Goal: Task Accomplishment & Management: Use online tool/utility

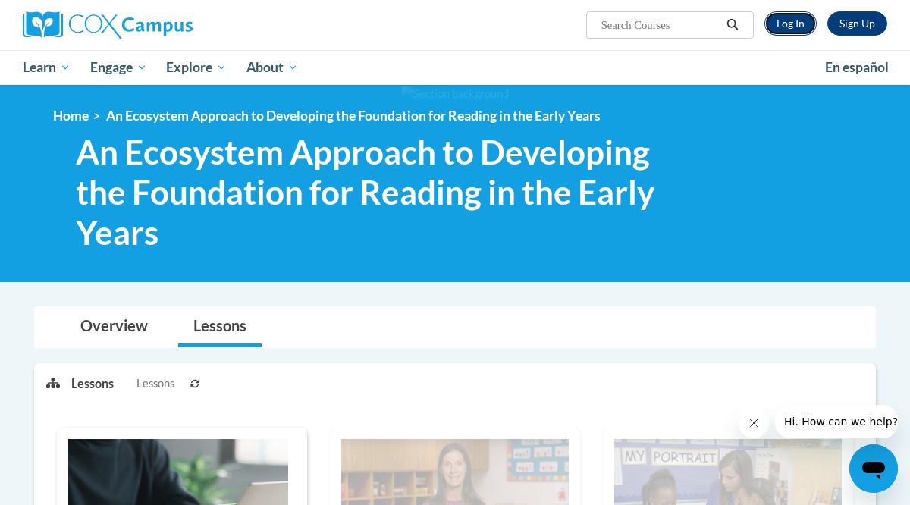
click at [787, 23] on link "Log In" at bounding box center [790, 23] width 52 height 24
click at [789, 17] on link "Log In" at bounding box center [790, 23] width 52 height 24
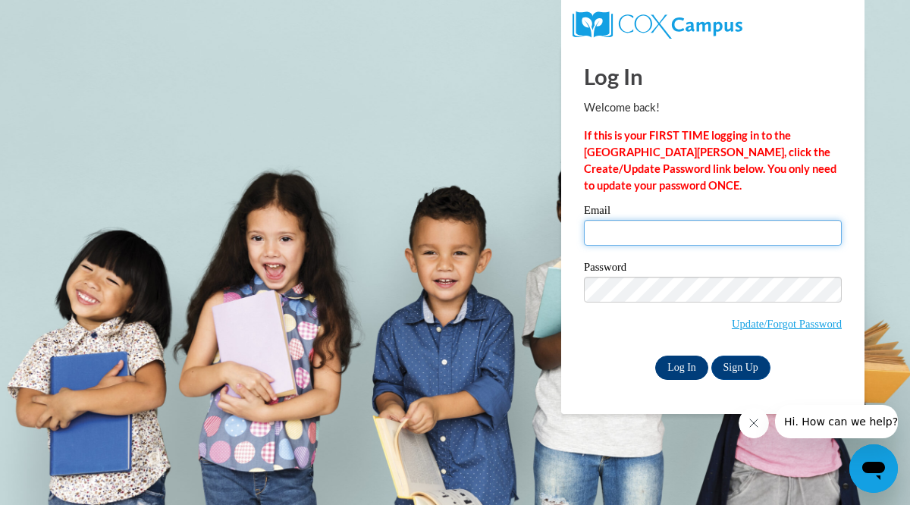
type input "[EMAIL_ADDRESS][DOMAIN_NAME]"
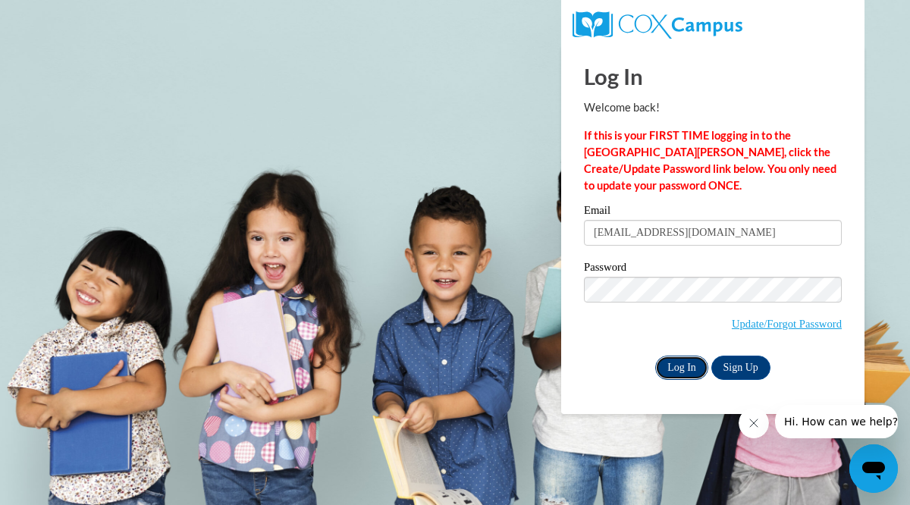
click at [674, 366] on input "Log In" at bounding box center [681, 368] width 53 height 24
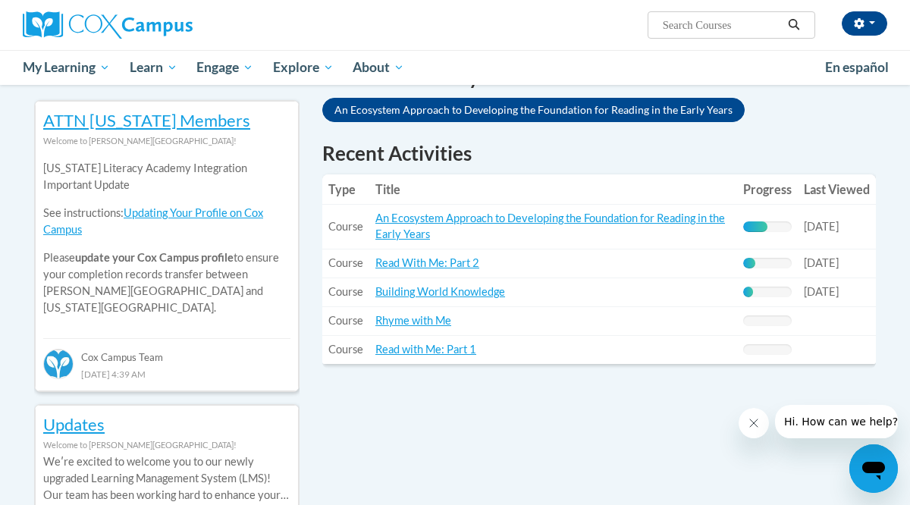
scroll to position [500, 0]
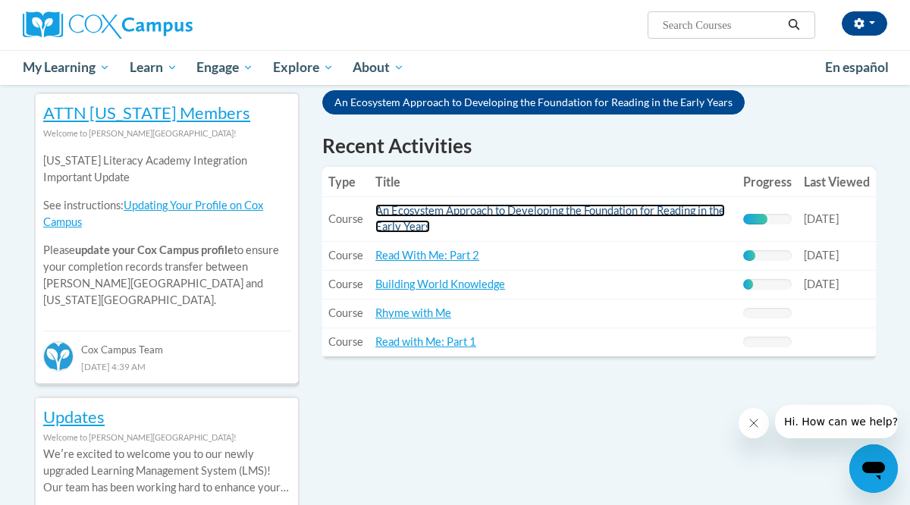
click at [455, 215] on link "An Ecosystem Approach to Developing the Foundation for Reading in the Early Yea…" at bounding box center [549, 218] width 349 height 29
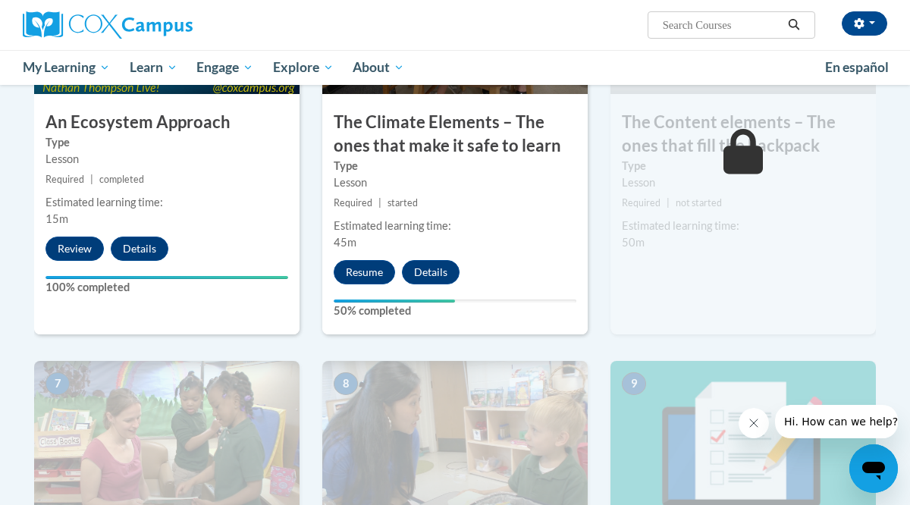
scroll to position [957, 0]
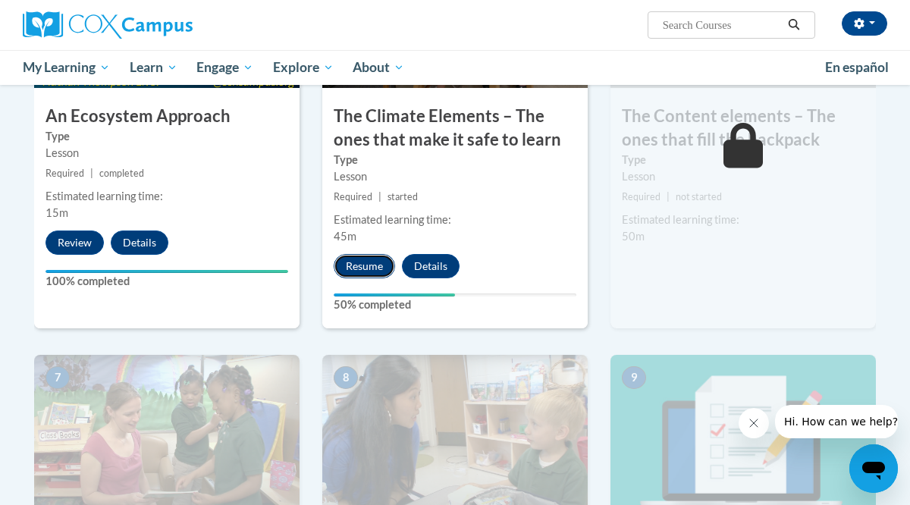
click at [366, 261] on button "Resume" at bounding box center [364, 266] width 61 height 24
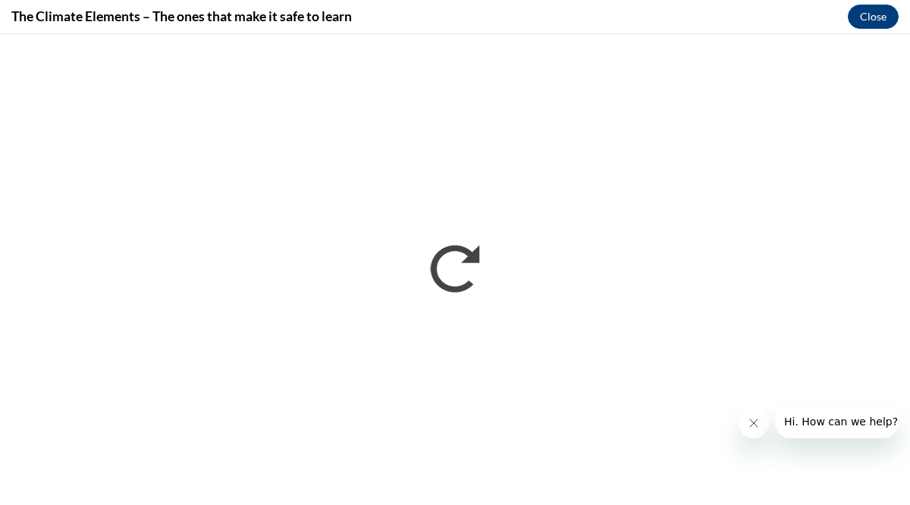
scroll to position [0, 0]
